Goal: Task Accomplishment & Management: Complete application form

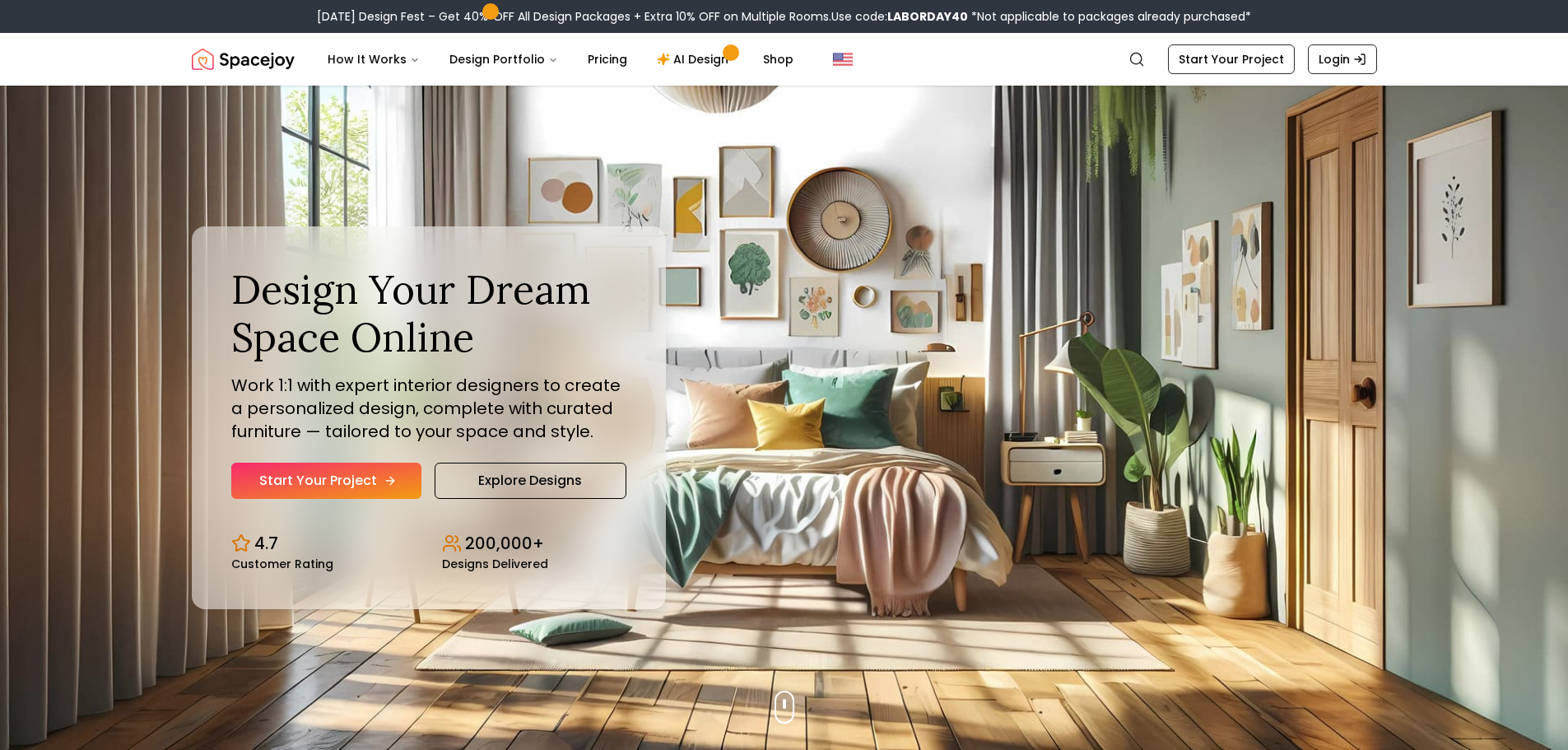
click at [392, 474] on icon "Hero section" at bounding box center [390, 480] width 13 height 13
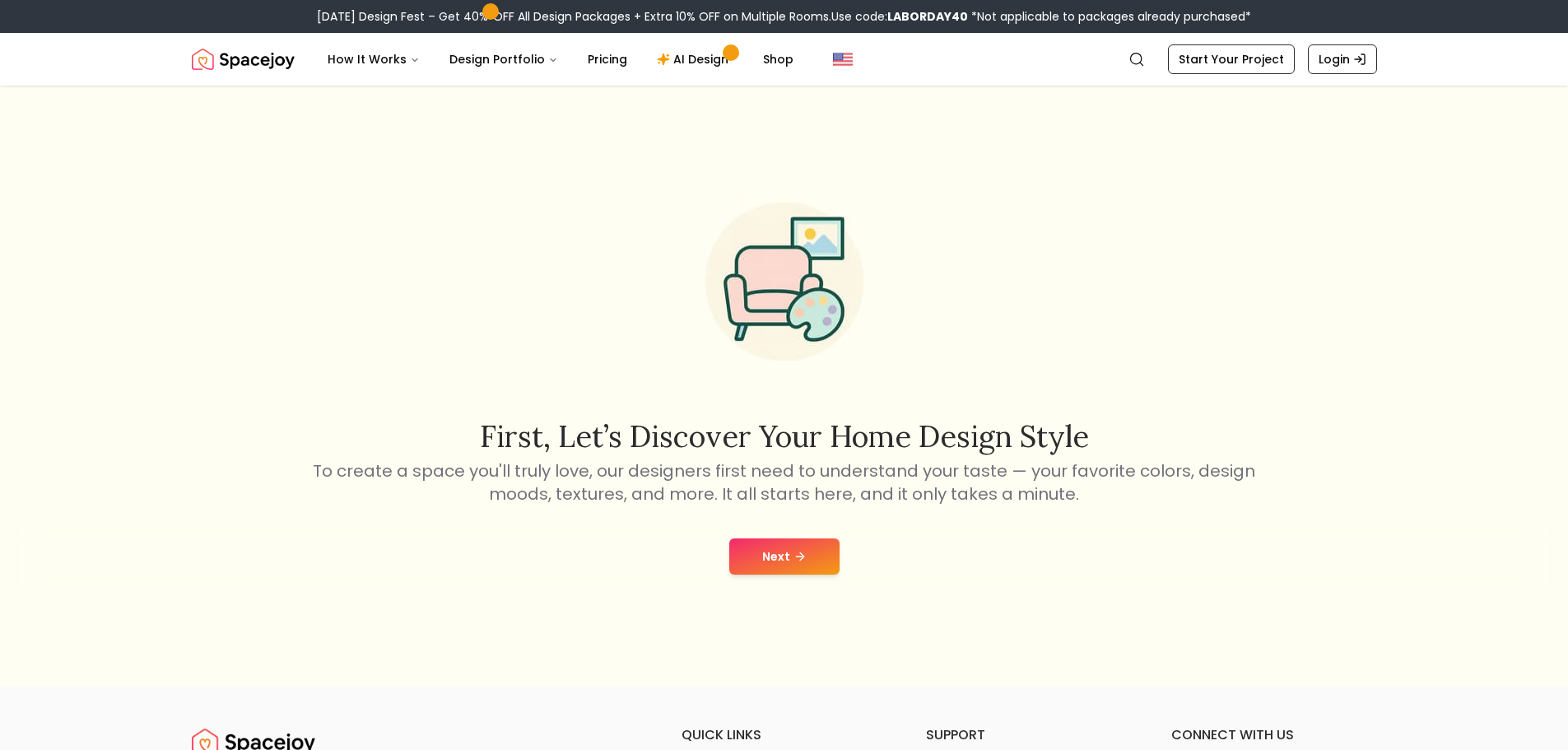
click at [780, 539] on button "Next" at bounding box center [785, 556] width 110 height 36
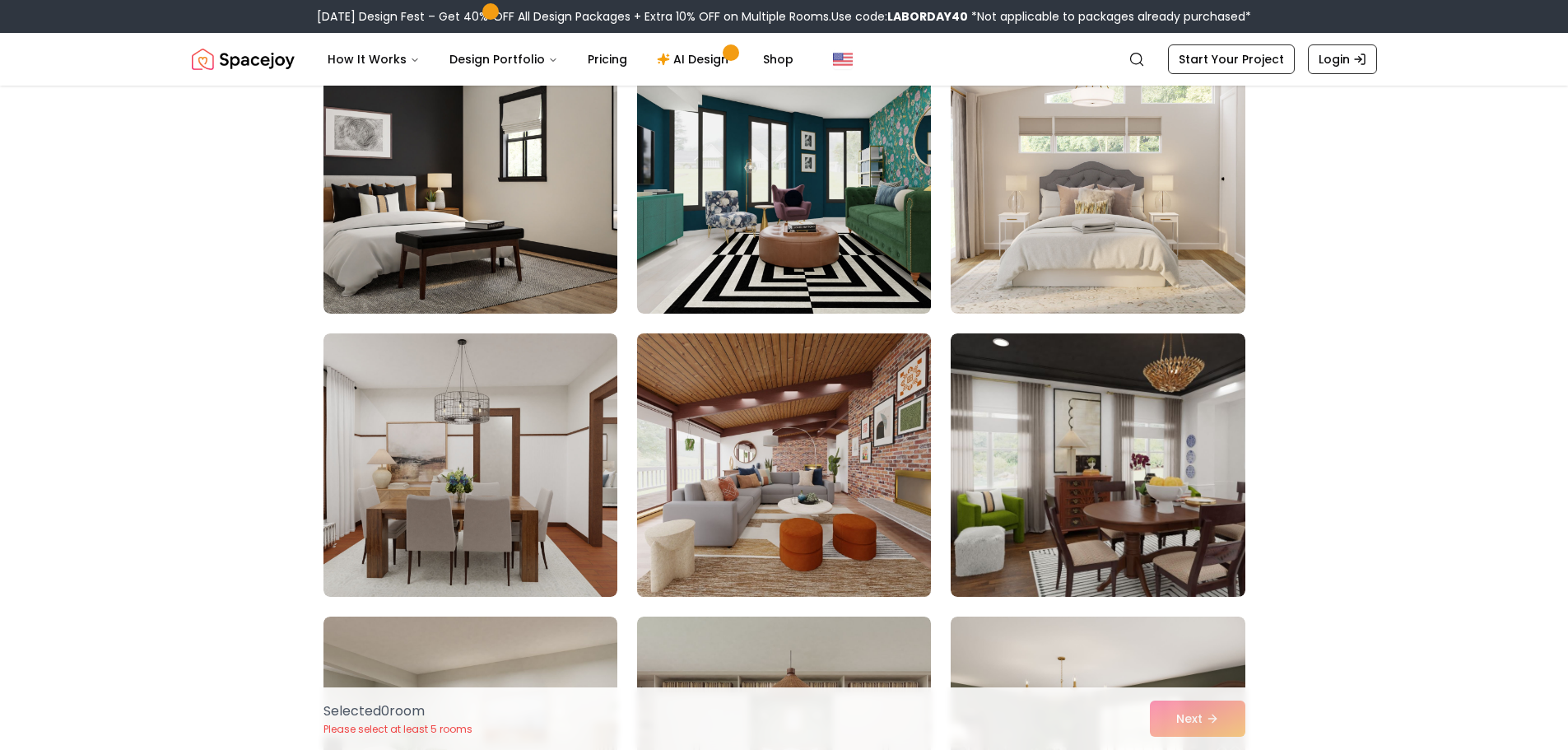
scroll to position [3291, 0]
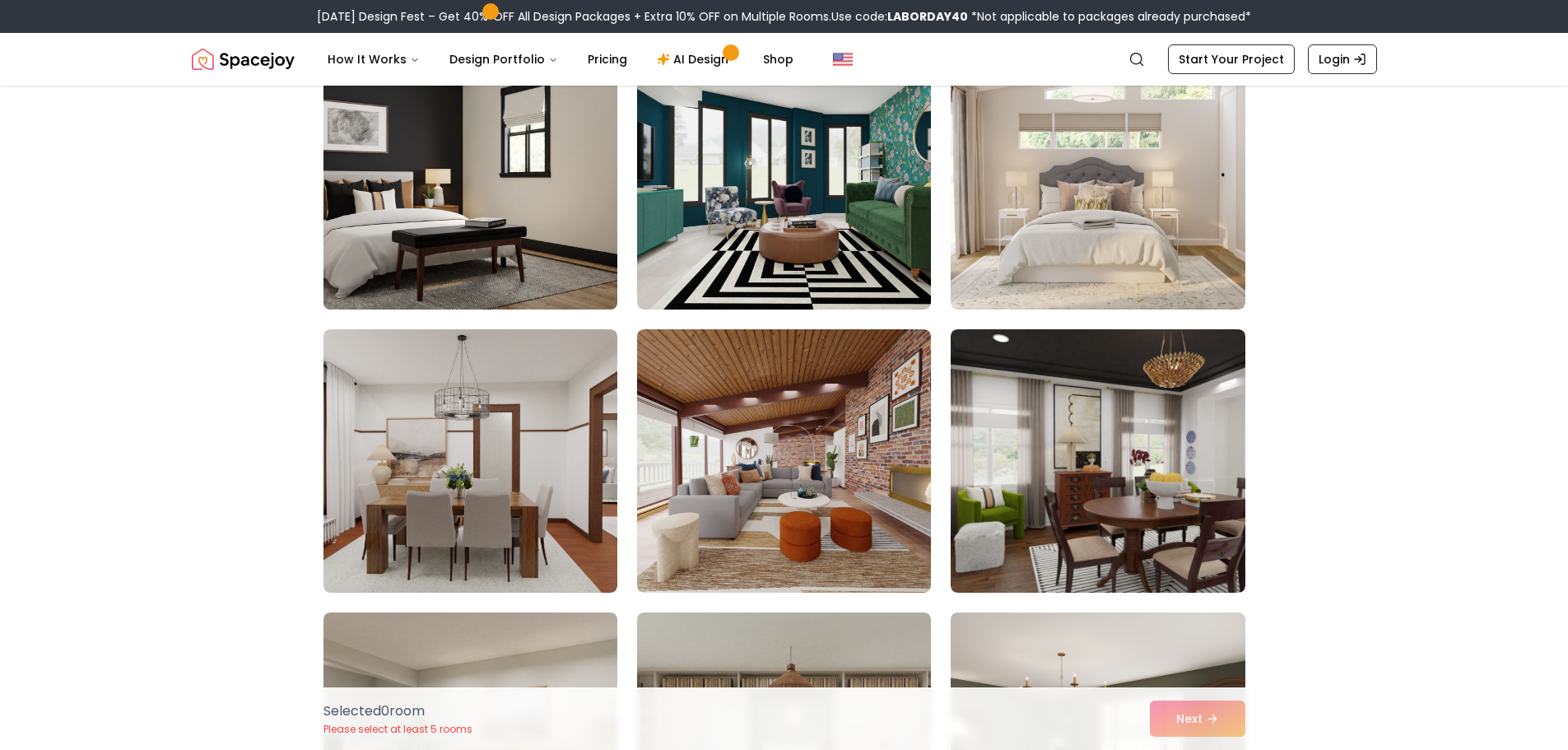
click at [496, 170] on img at bounding box center [470, 177] width 309 height 277
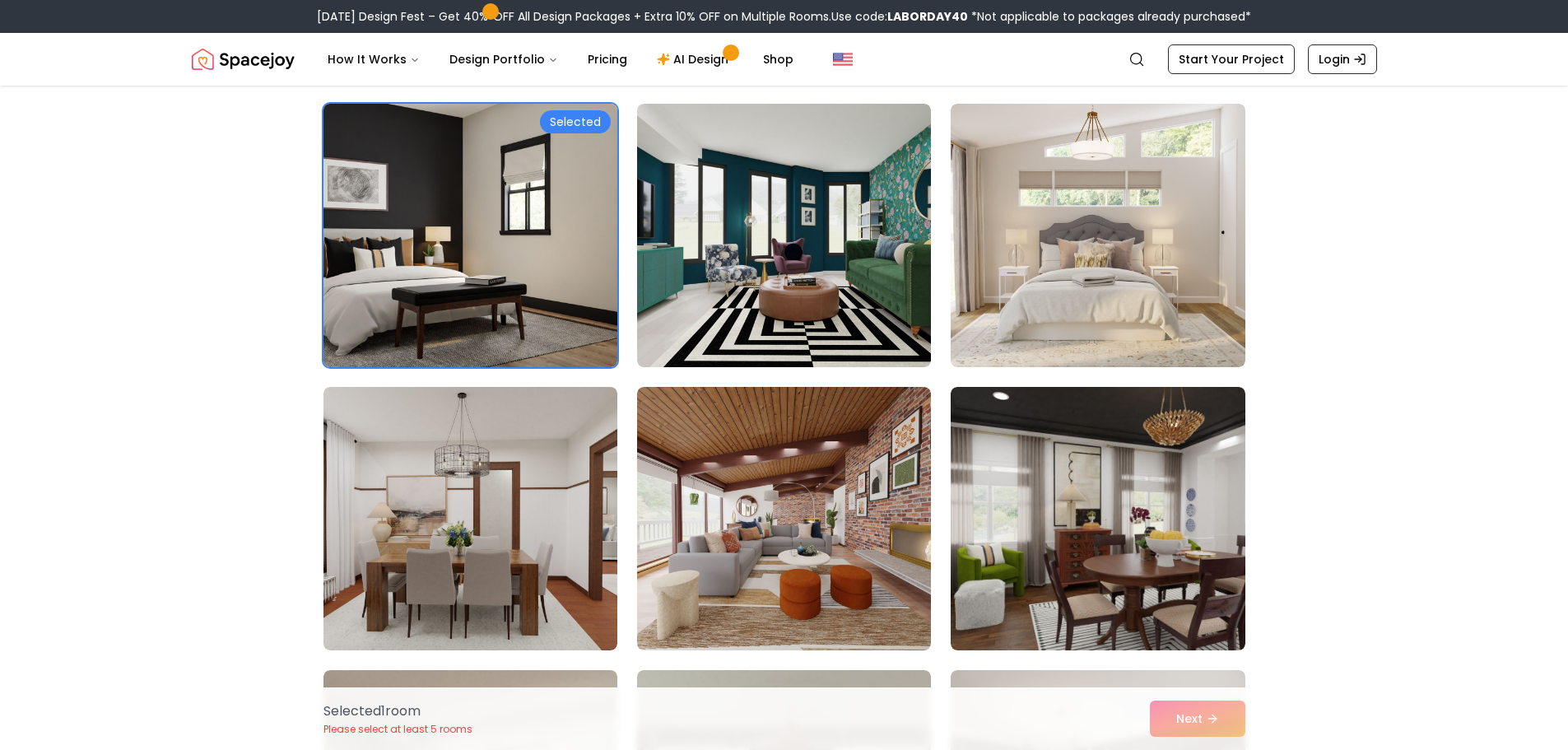
scroll to position [3044, 0]
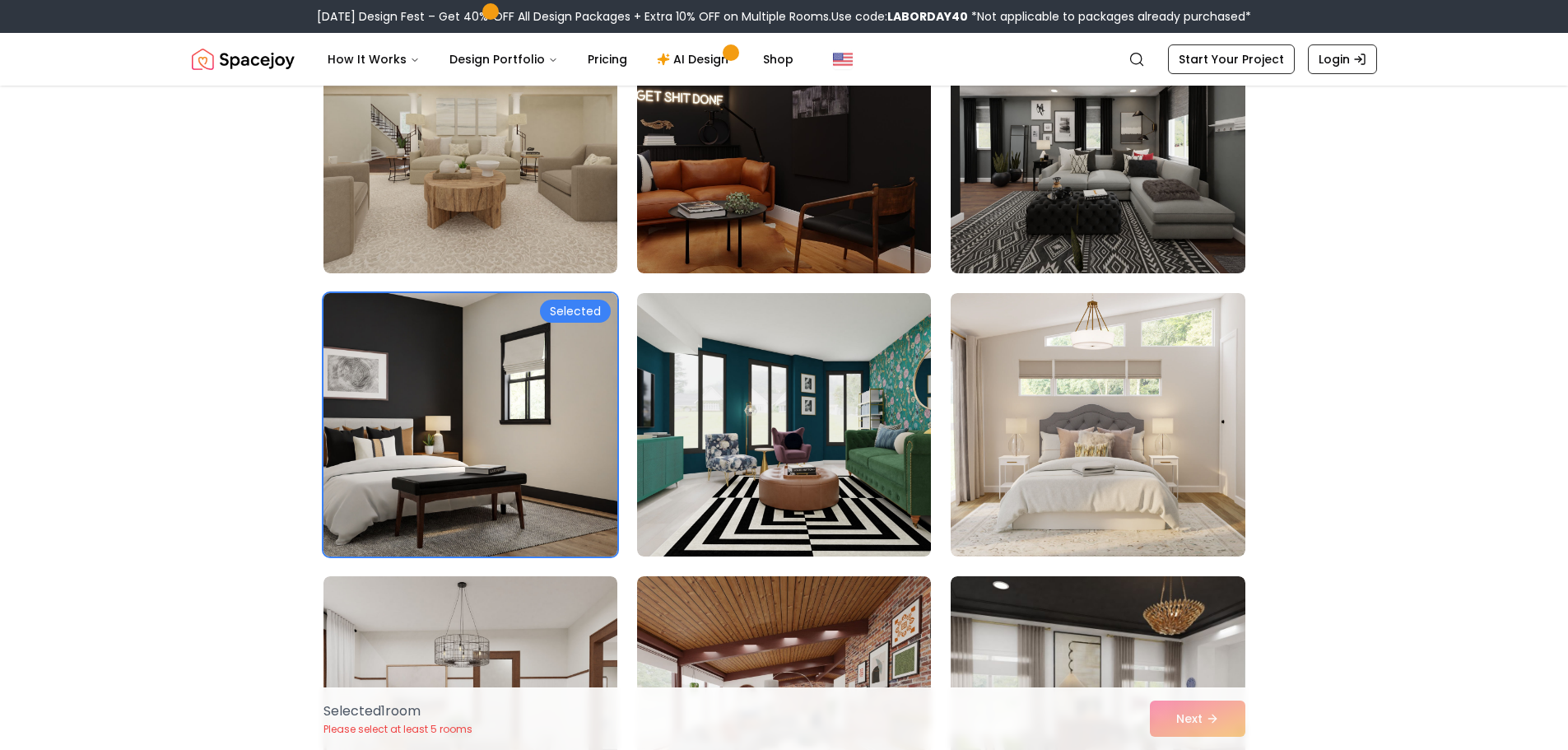
click at [562, 363] on img at bounding box center [470, 425] width 309 height 277
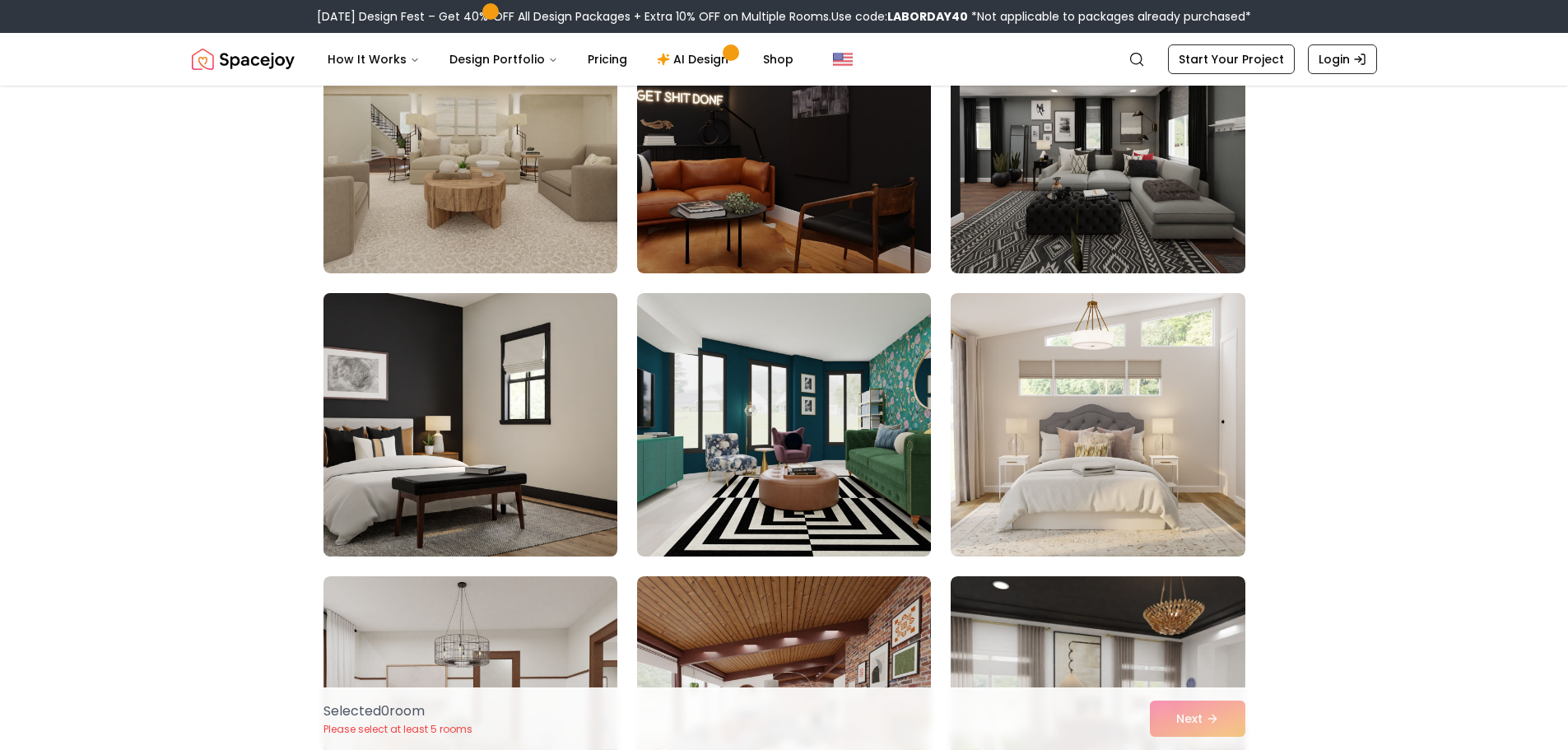
click at [561, 363] on img at bounding box center [470, 425] width 309 height 277
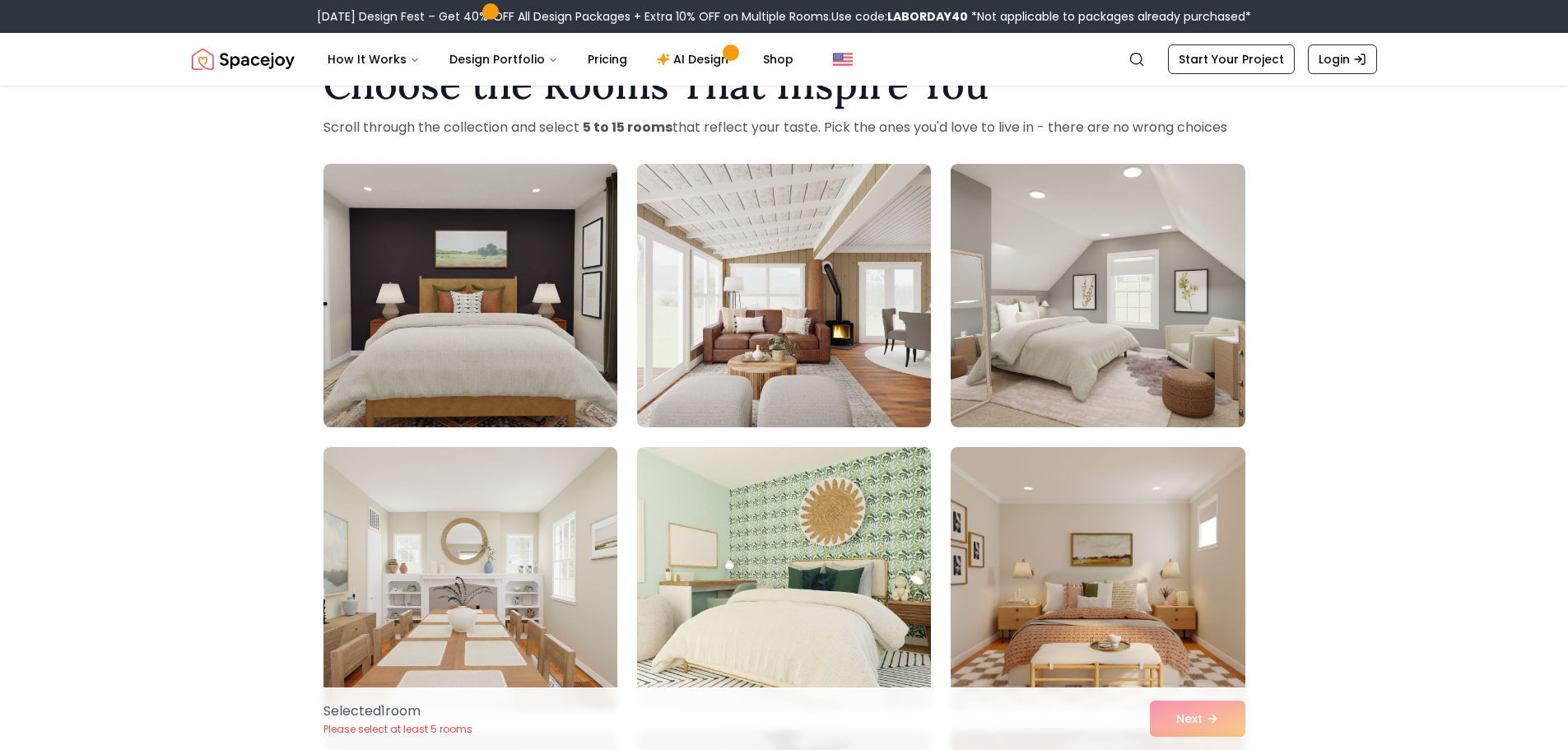
scroll to position [0, 0]
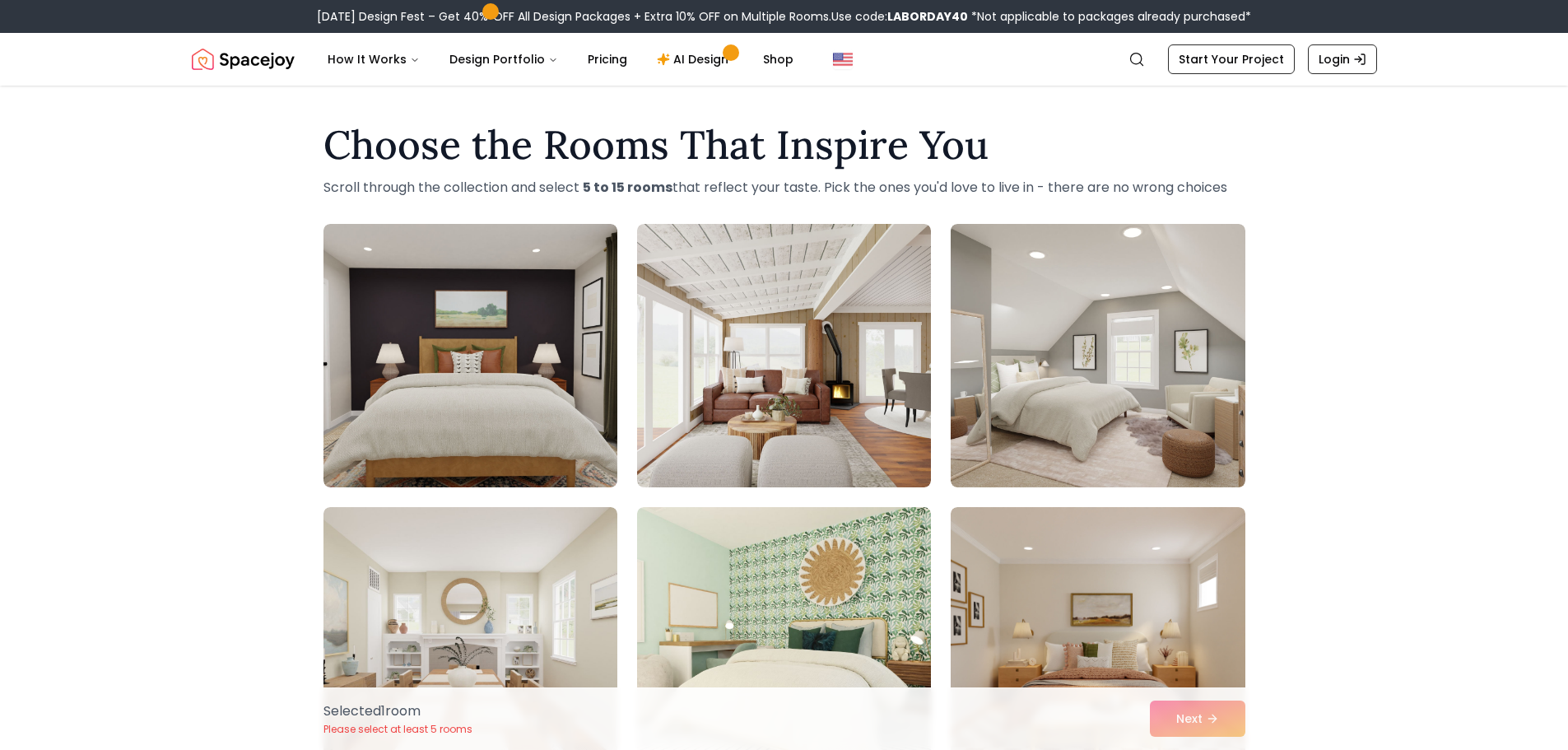
click at [1207, 724] on div "Selected 1 room Please select at least 5 rooms Next" at bounding box center [785, 717] width 949 height 62
